Goal: Information Seeking & Learning: Understand process/instructions

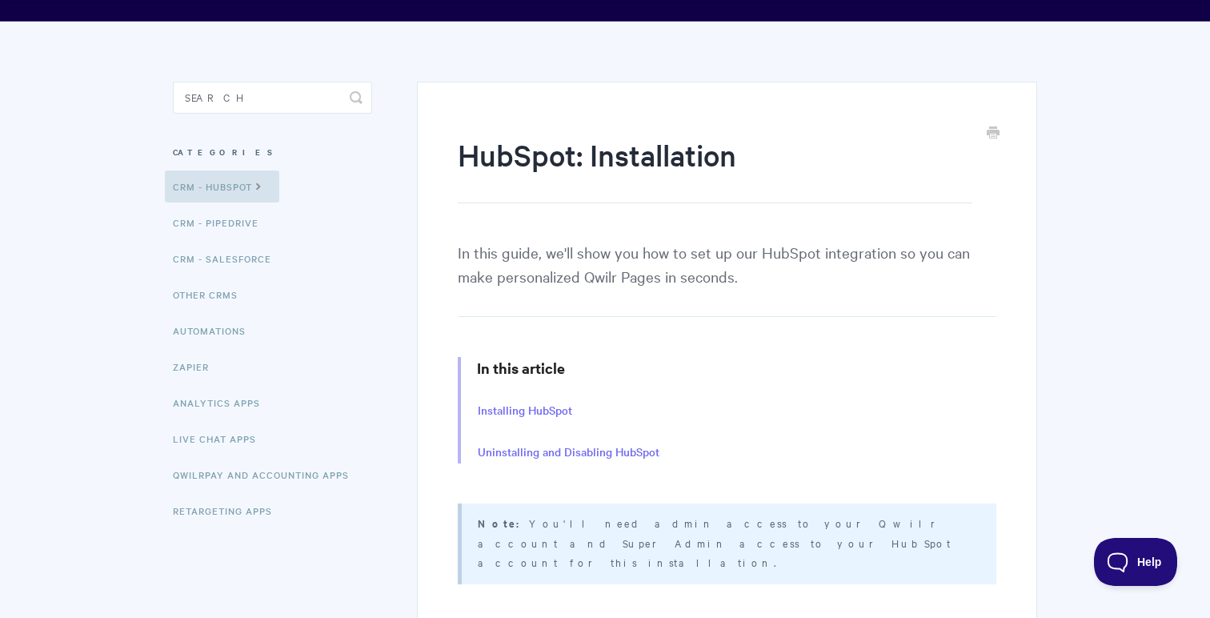
scroll to position [73, 0]
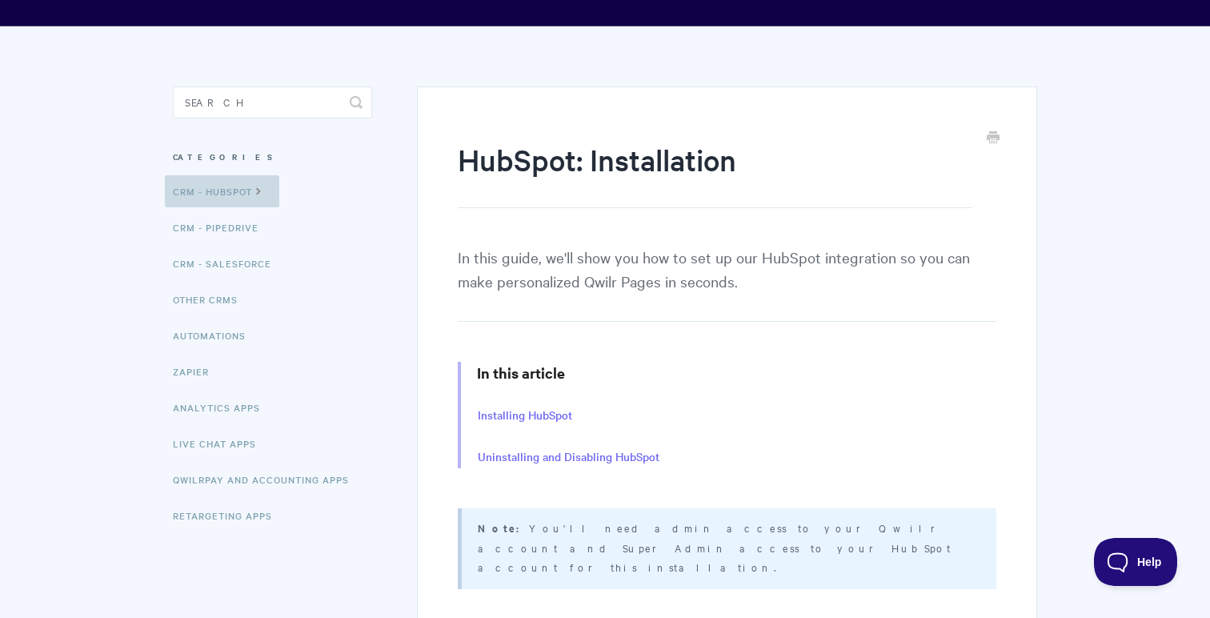
click at [265, 192] on icon at bounding box center [259, 189] width 14 height 13
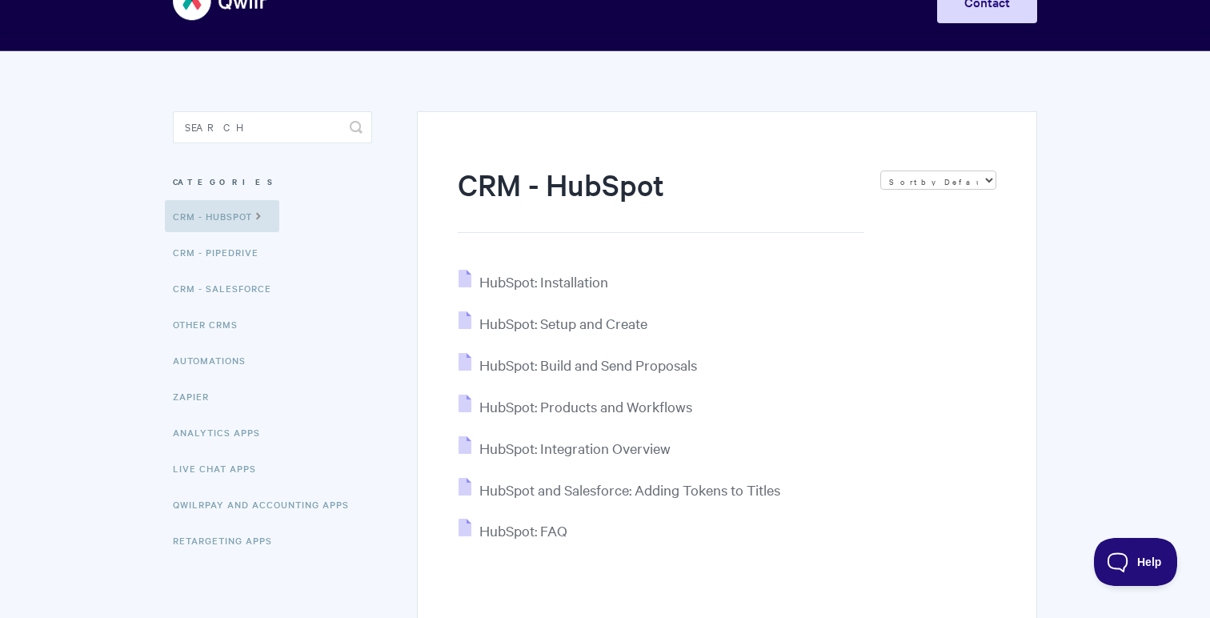
scroll to position [130, 0]
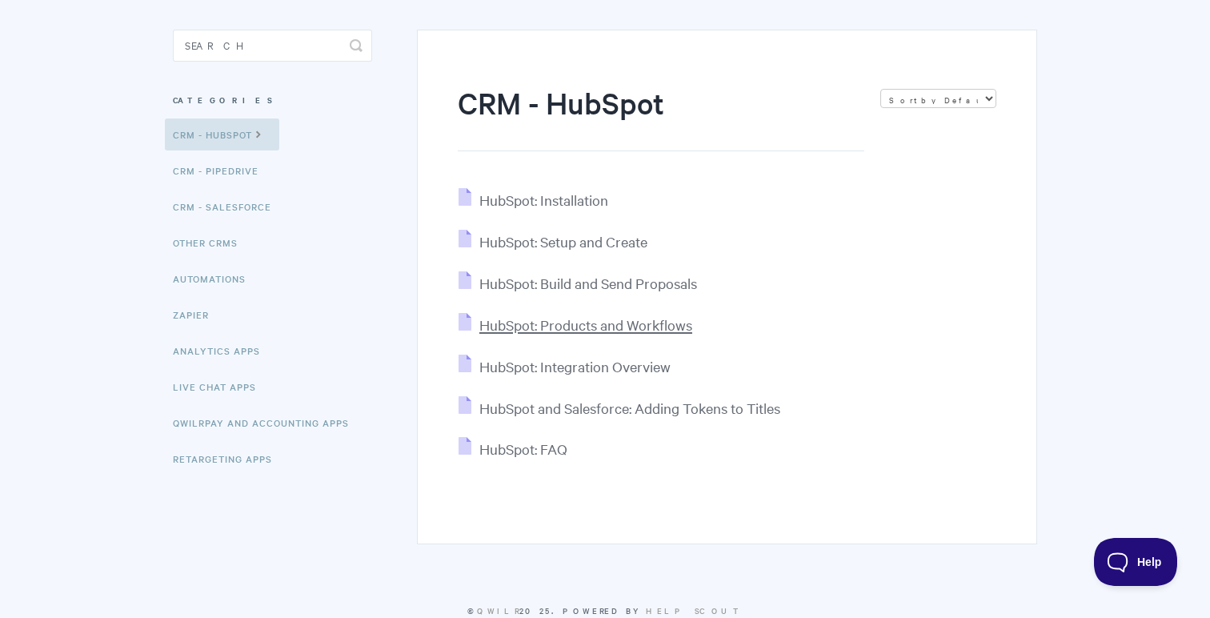
click at [605, 322] on span "HubSpot: Products and Workflows" at bounding box center [585, 324] width 213 height 18
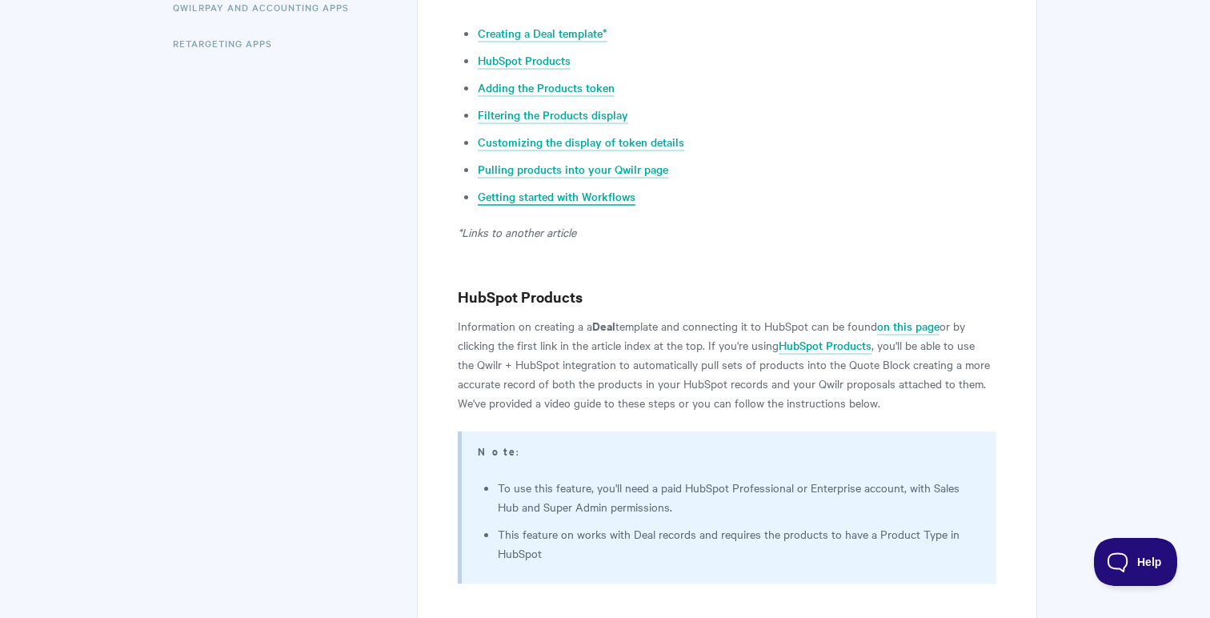
click at [545, 198] on link "Getting started with Workflows" at bounding box center [557, 197] width 158 height 18
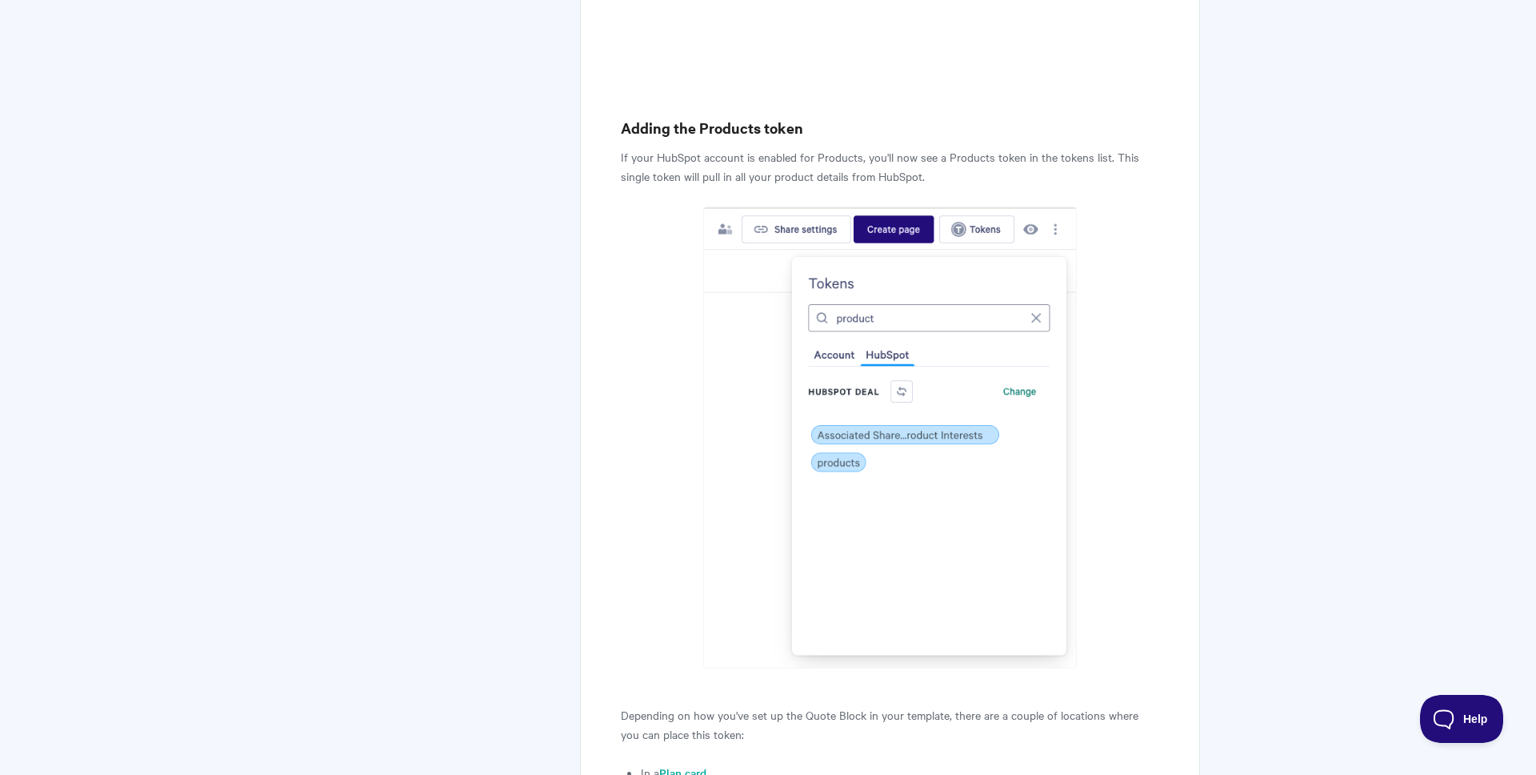
scroll to position [116, 0]
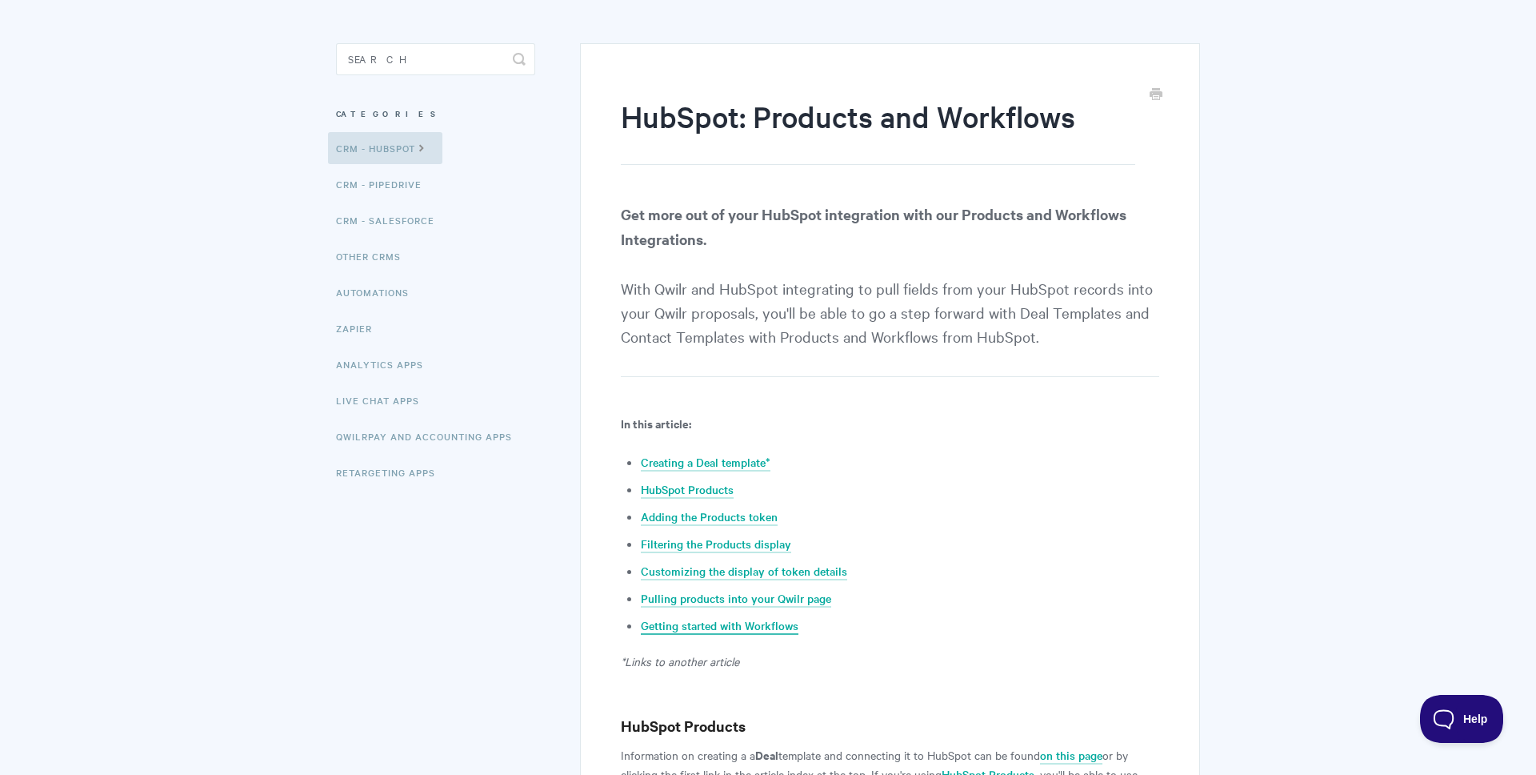
click at [764, 617] on link "Getting started with Workflows" at bounding box center [720, 626] width 158 height 18
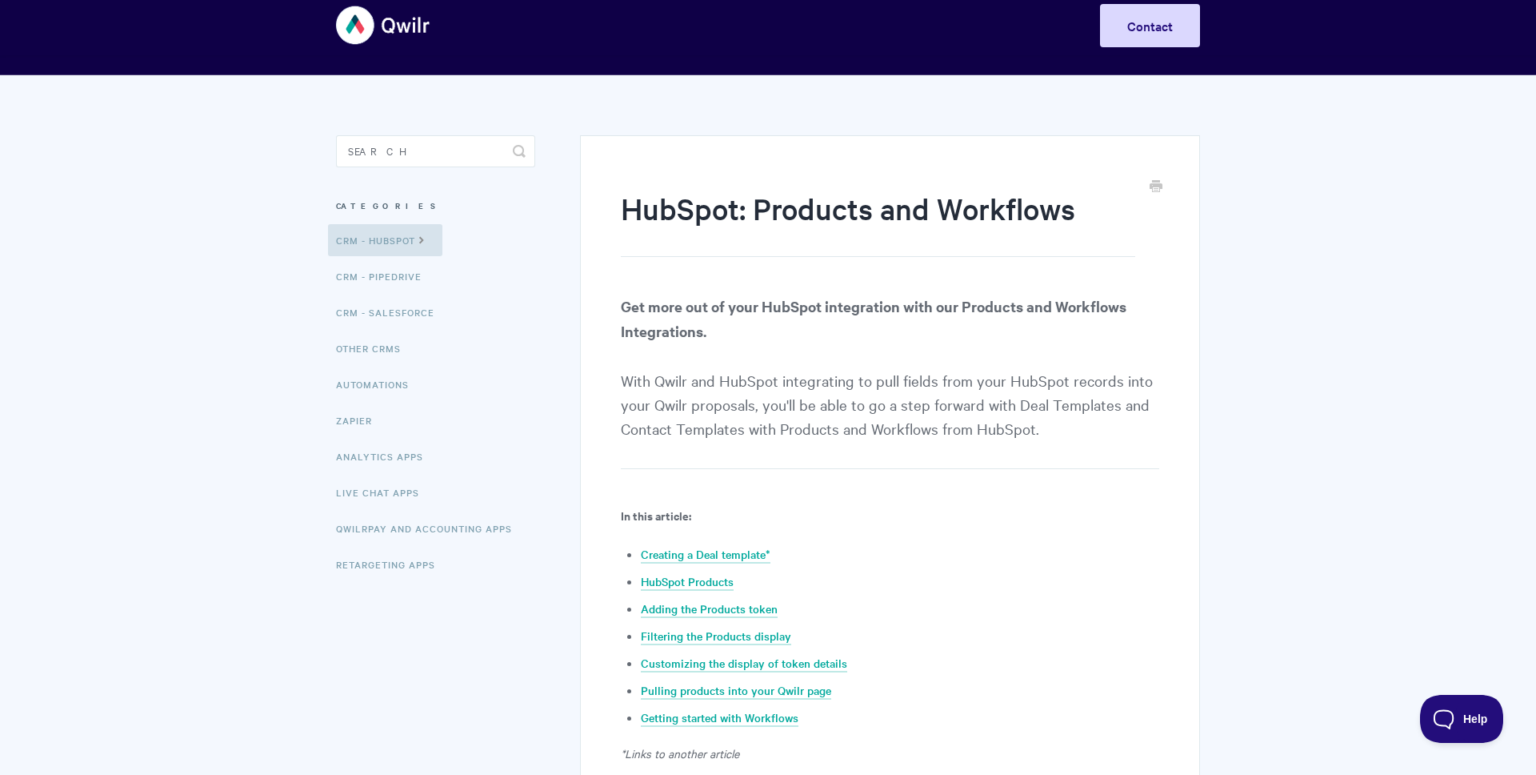
scroll to position [0, 0]
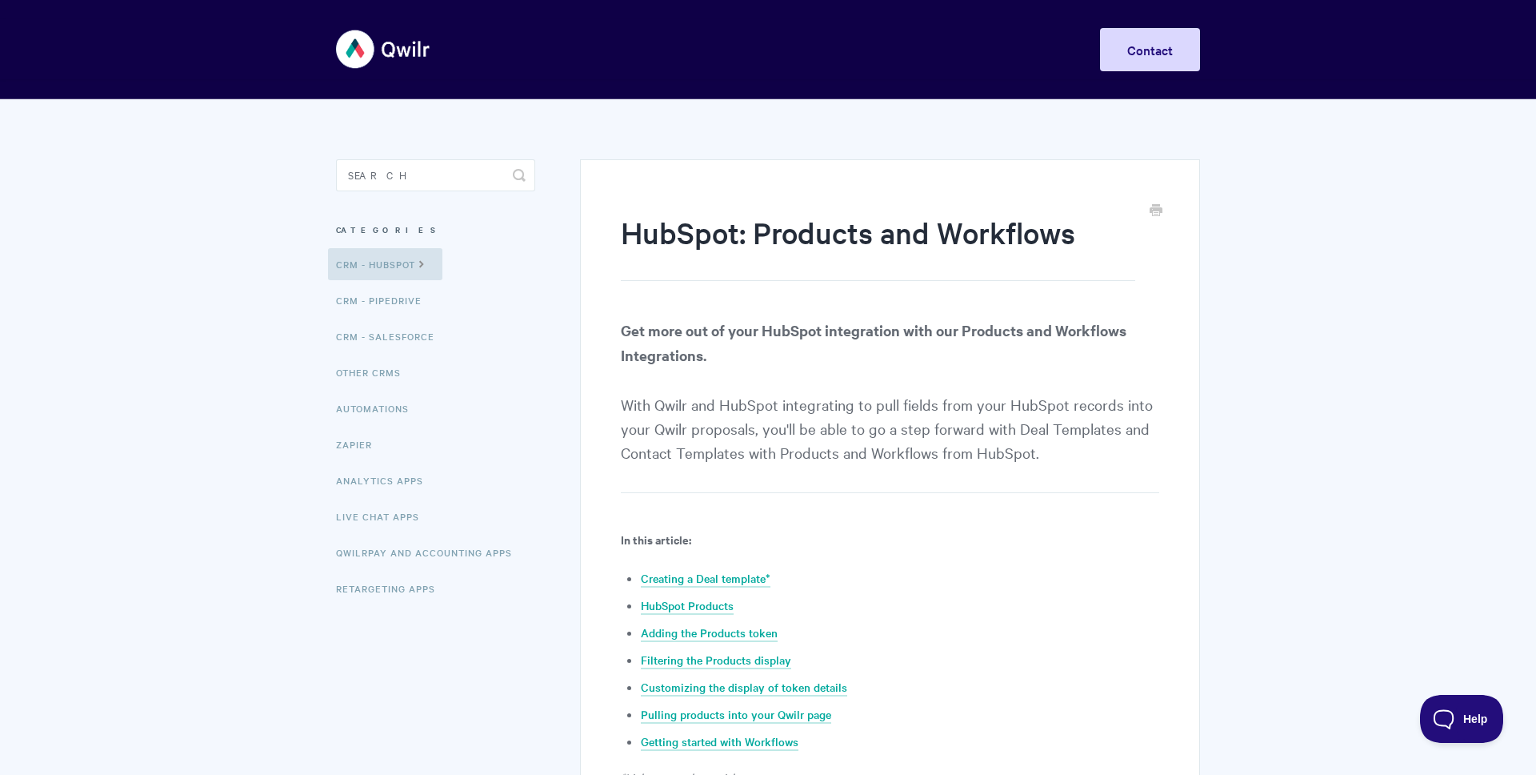
click at [359, 258] on link "CRM - HubSpot" at bounding box center [385, 264] width 114 height 32
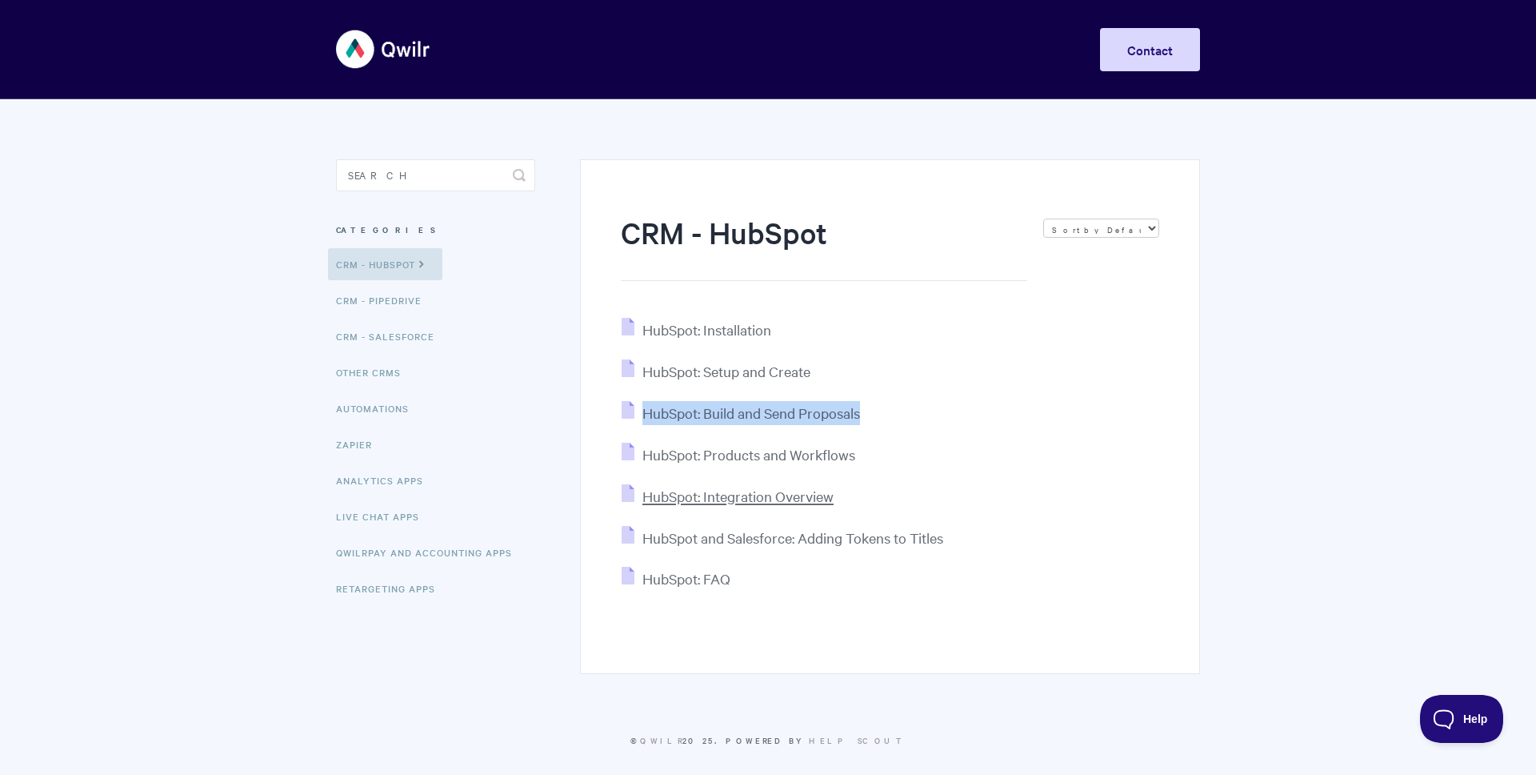
click at [790, 495] on span "HubSpot: Integration Overview" at bounding box center [738, 496] width 191 height 18
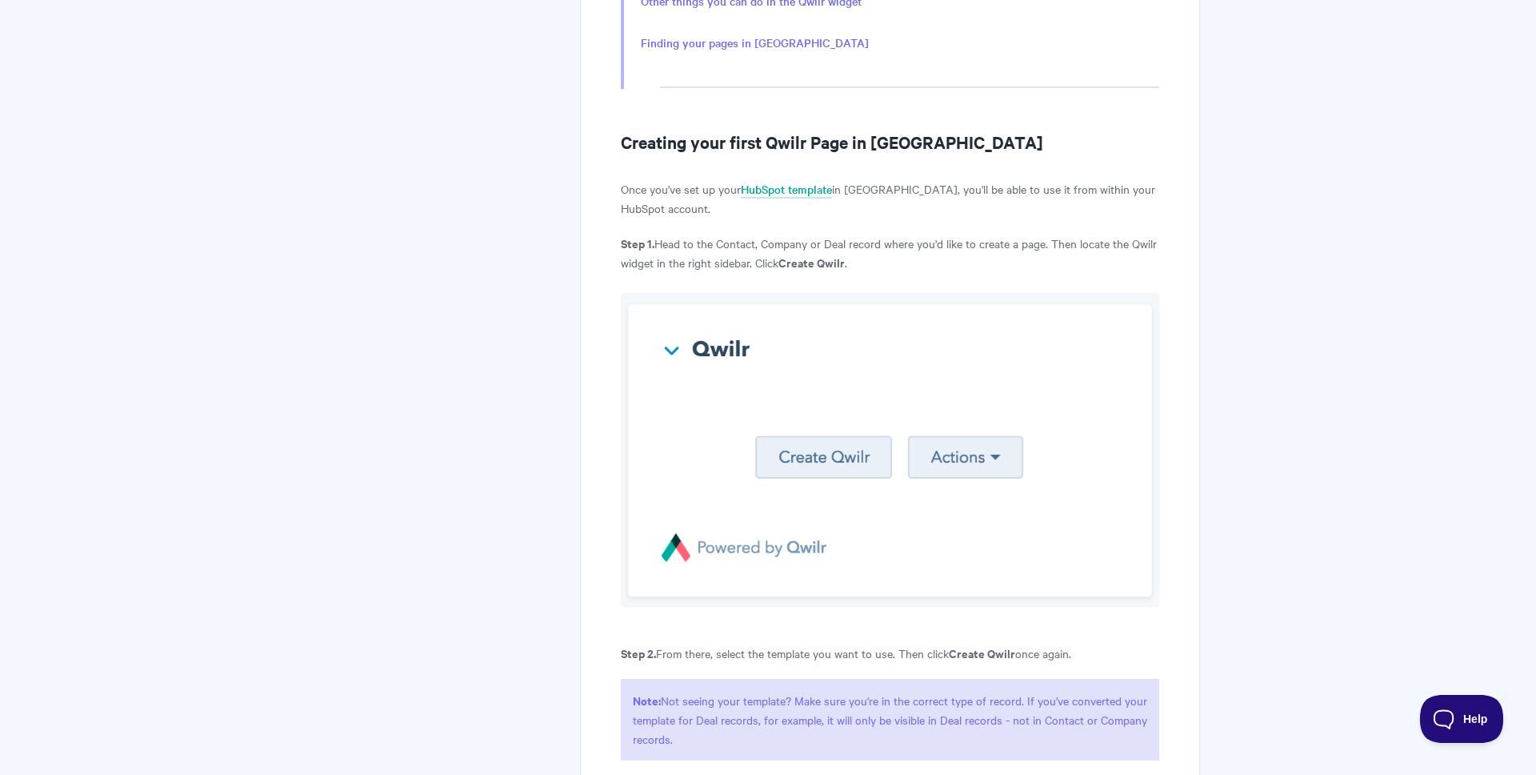
scroll to position [684, 0]
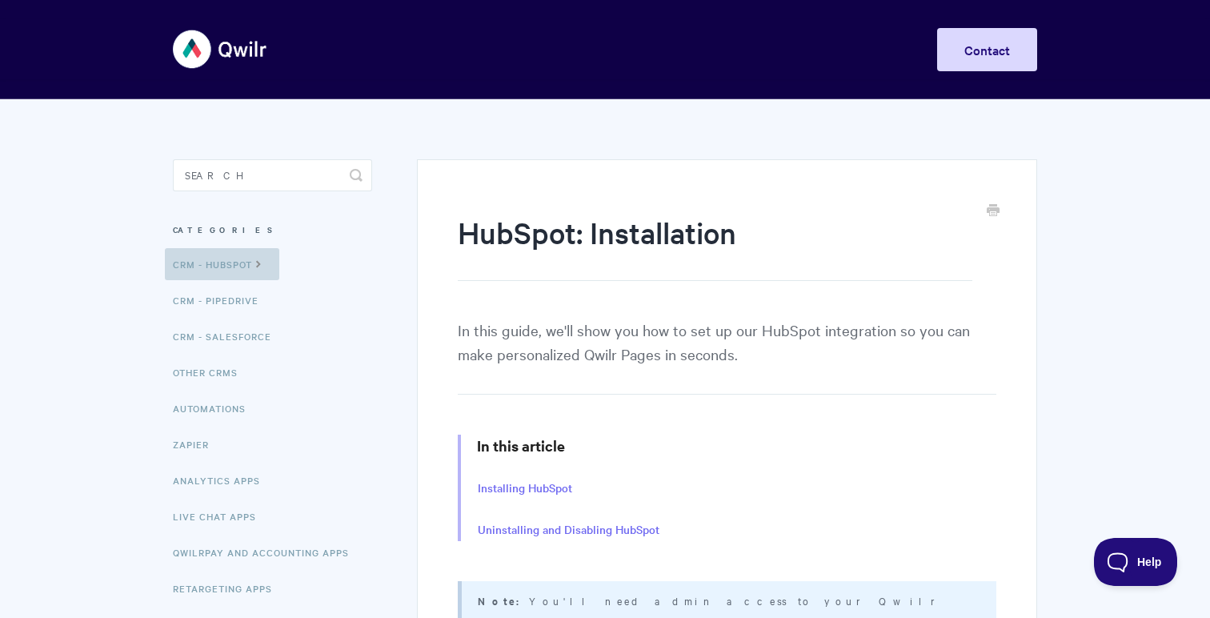
drag, startPoint x: 256, startPoint y: 258, endPoint x: 280, endPoint y: 262, distance: 24.3
click at [256, 258] on icon at bounding box center [259, 262] width 14 height 13
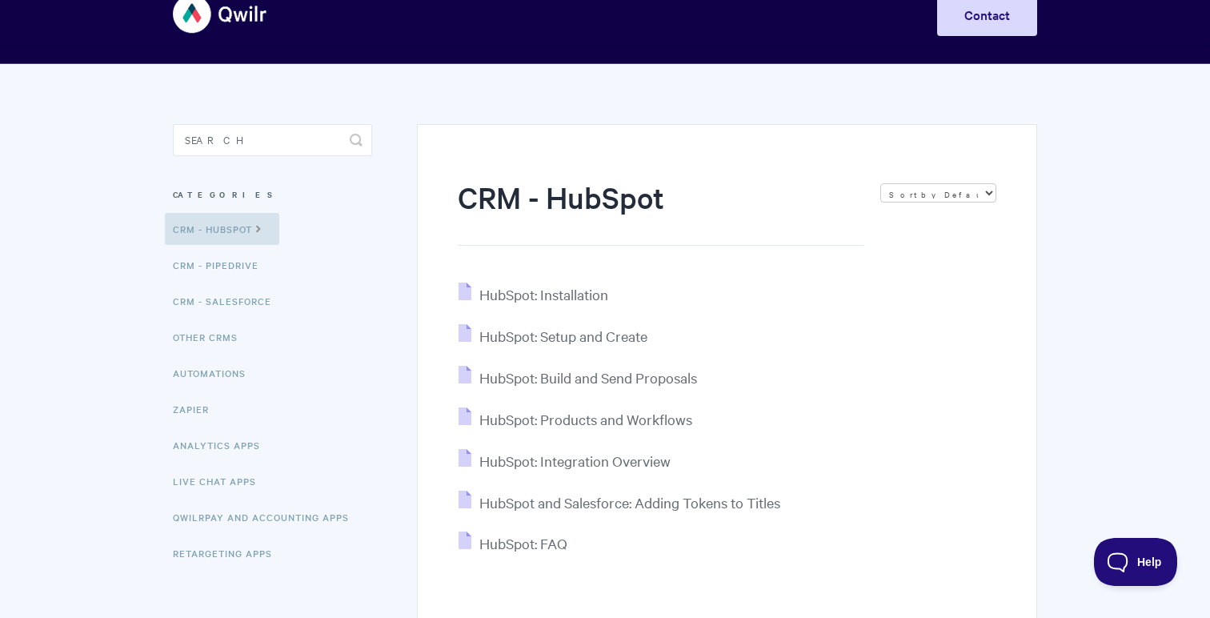
scroll to position [142, 0]
